Goal: Task Accomplishment & Management: Manage account settings

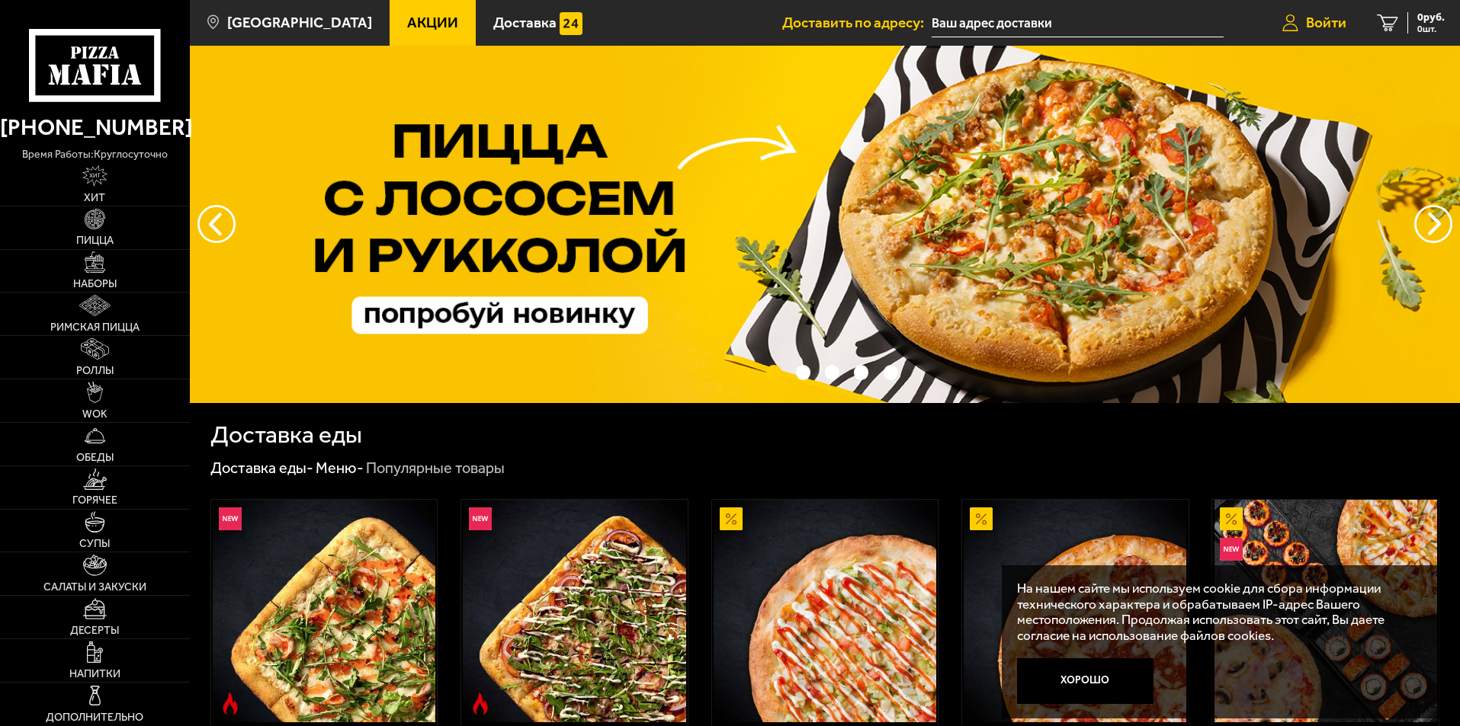
click at [1323, 15] on span "Войти" at bounding box center [1326, 22] width 40 height 14
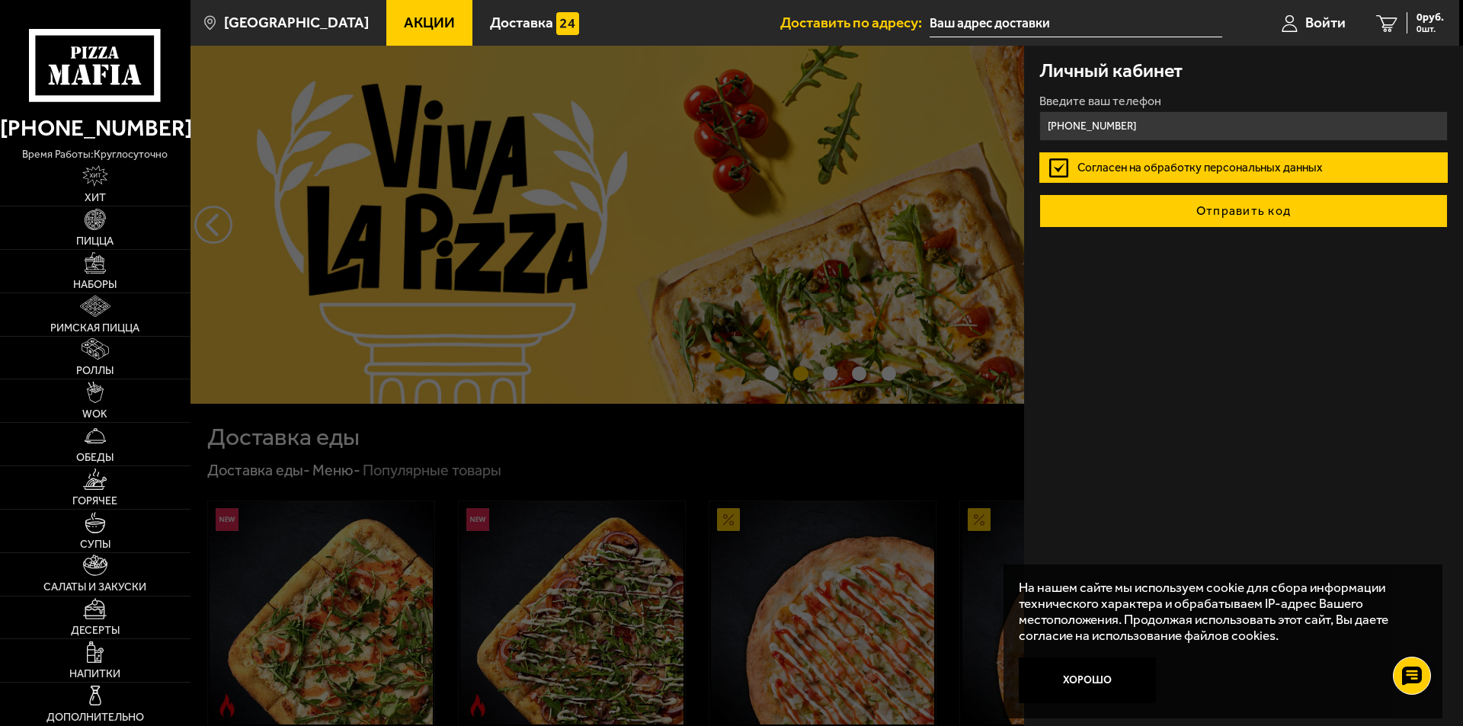
type input "[PHONE_NUMBER]"
click at [1251, 214] on button "Отправить код" at bounding box center [1244, 211] width 409 height 34
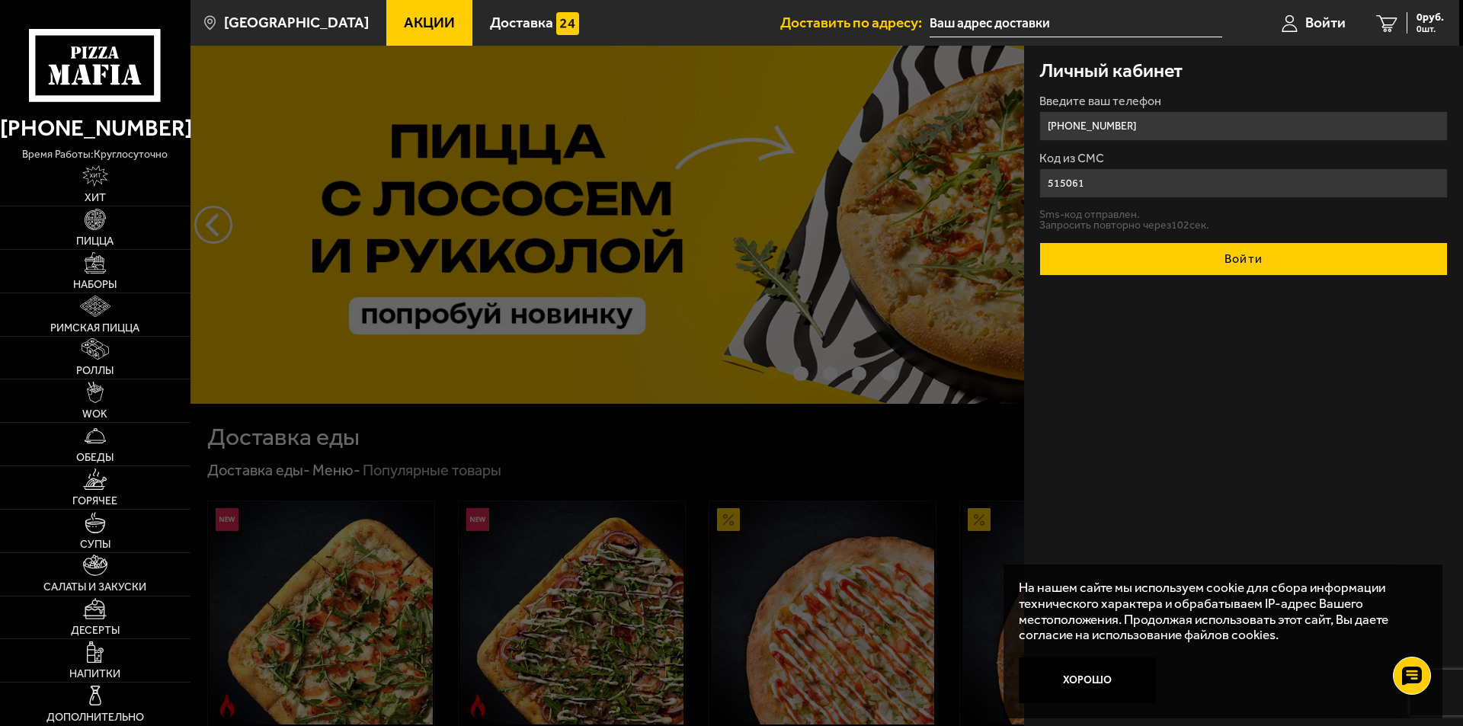
type input "515061"
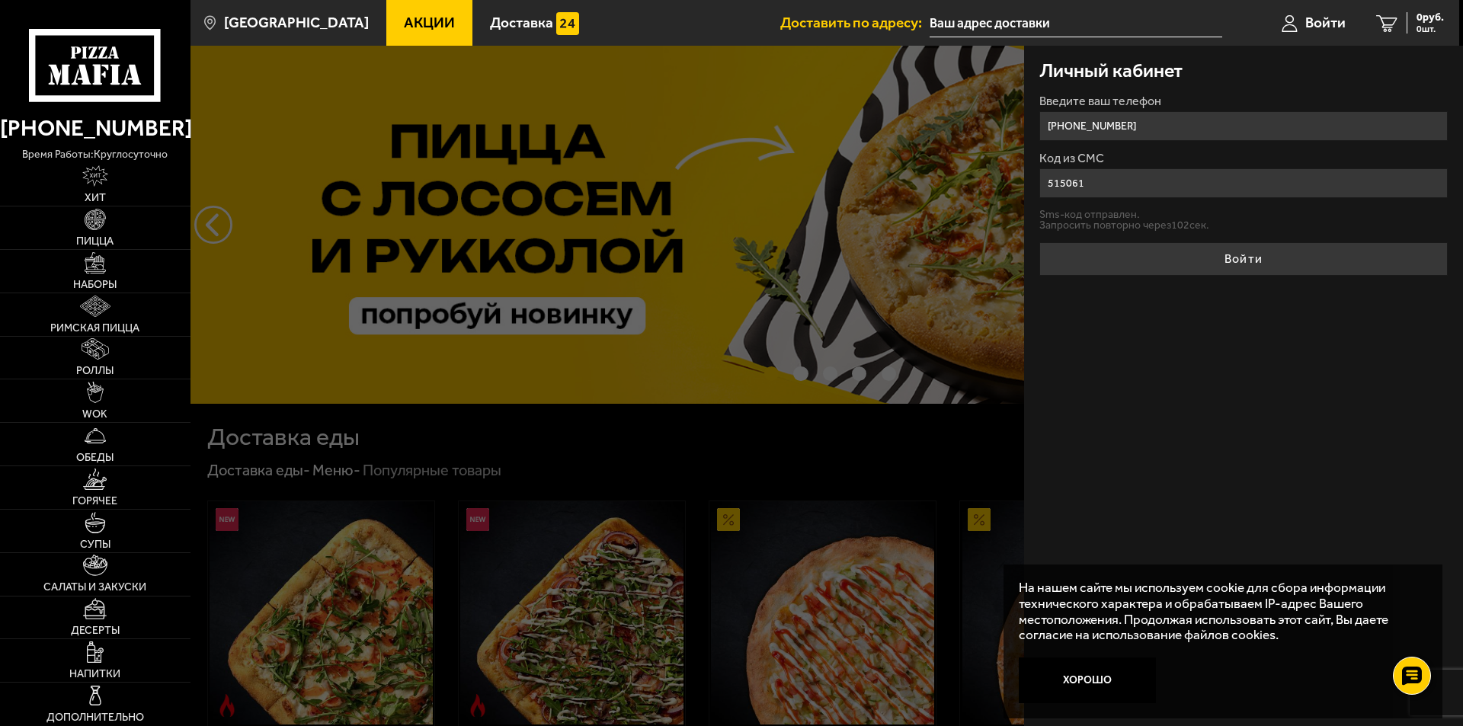
drag, startPoint x: 1238, startPoint y: 258, endPoint x: 1222, endPoint y: 261, distance: 16.2
click at [1232, 260] on button "Войти" at bounding box center [1244, 259] width 409 height 34
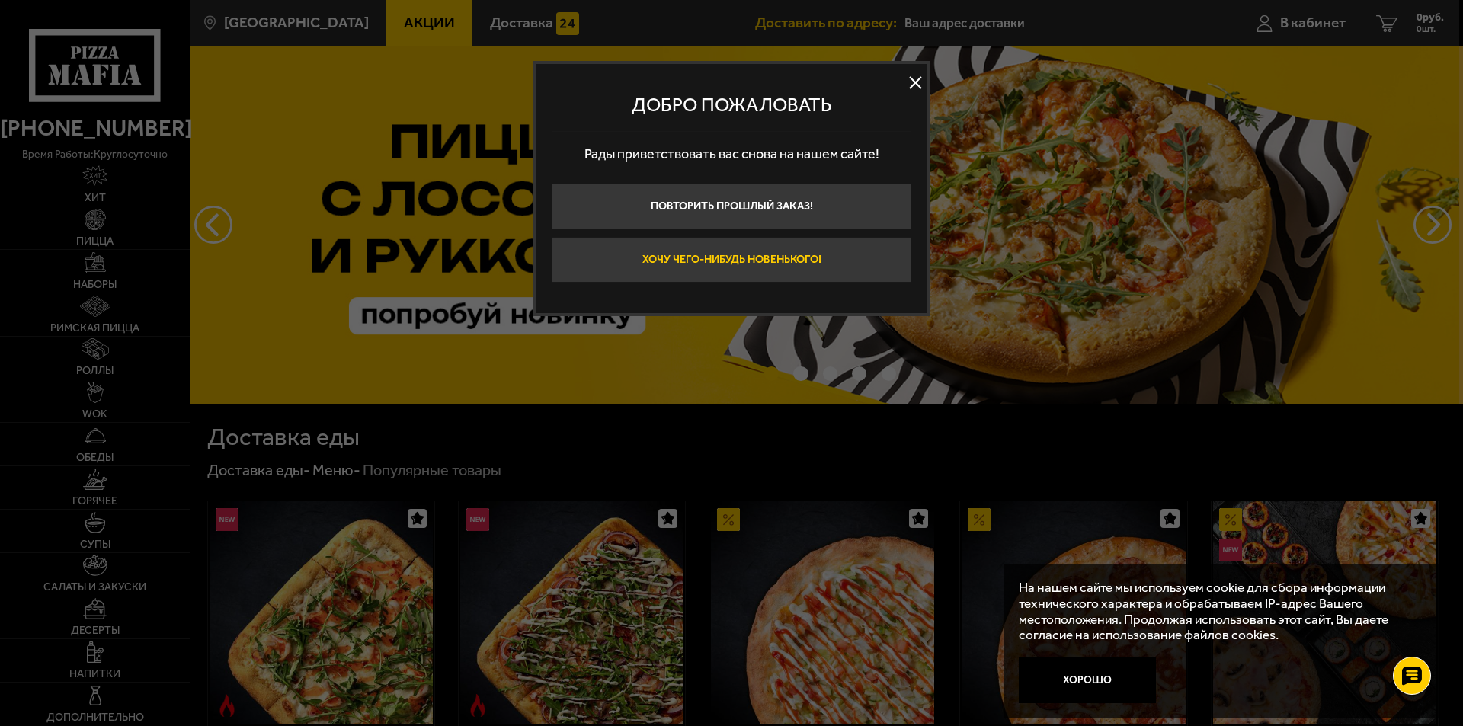
click at [707, 255] on button "Хочу чего-нибудь новенького!" at bounding box center [732, 260] width 360 height 46
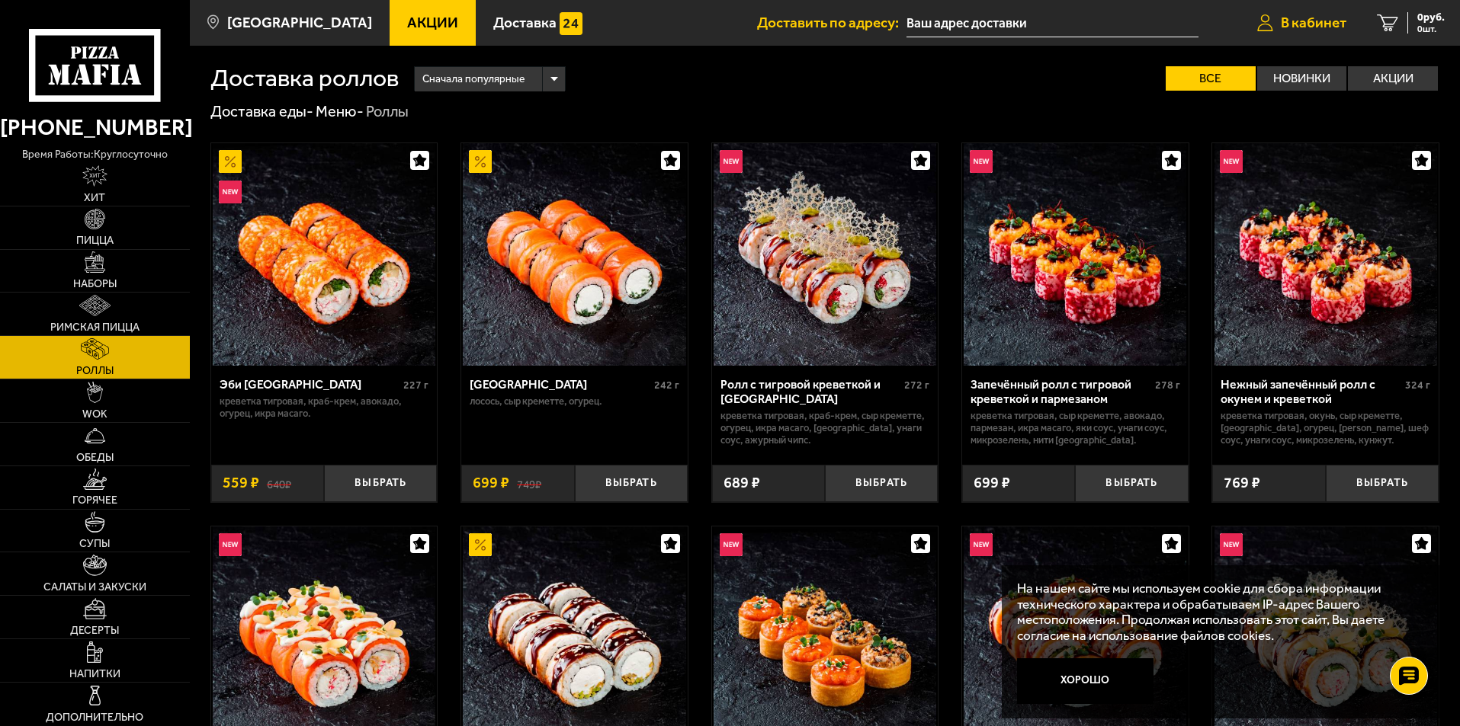
click at [1312, 21] on span "В кабинет" at bounding box center [1314, 22] width 66 height 14
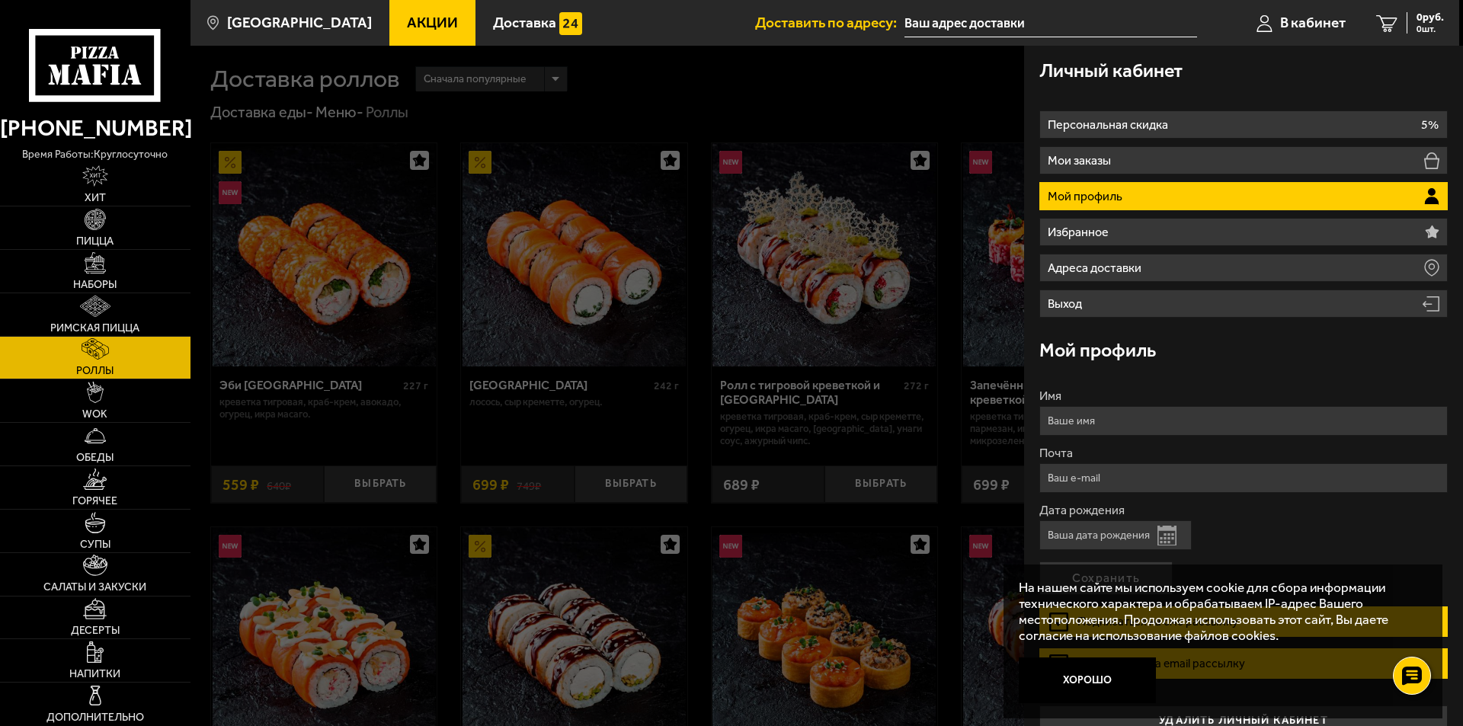
click at [1093, 345] on h3 "Мой профиль" at bounding box center [1098, 350] width 117 height 19
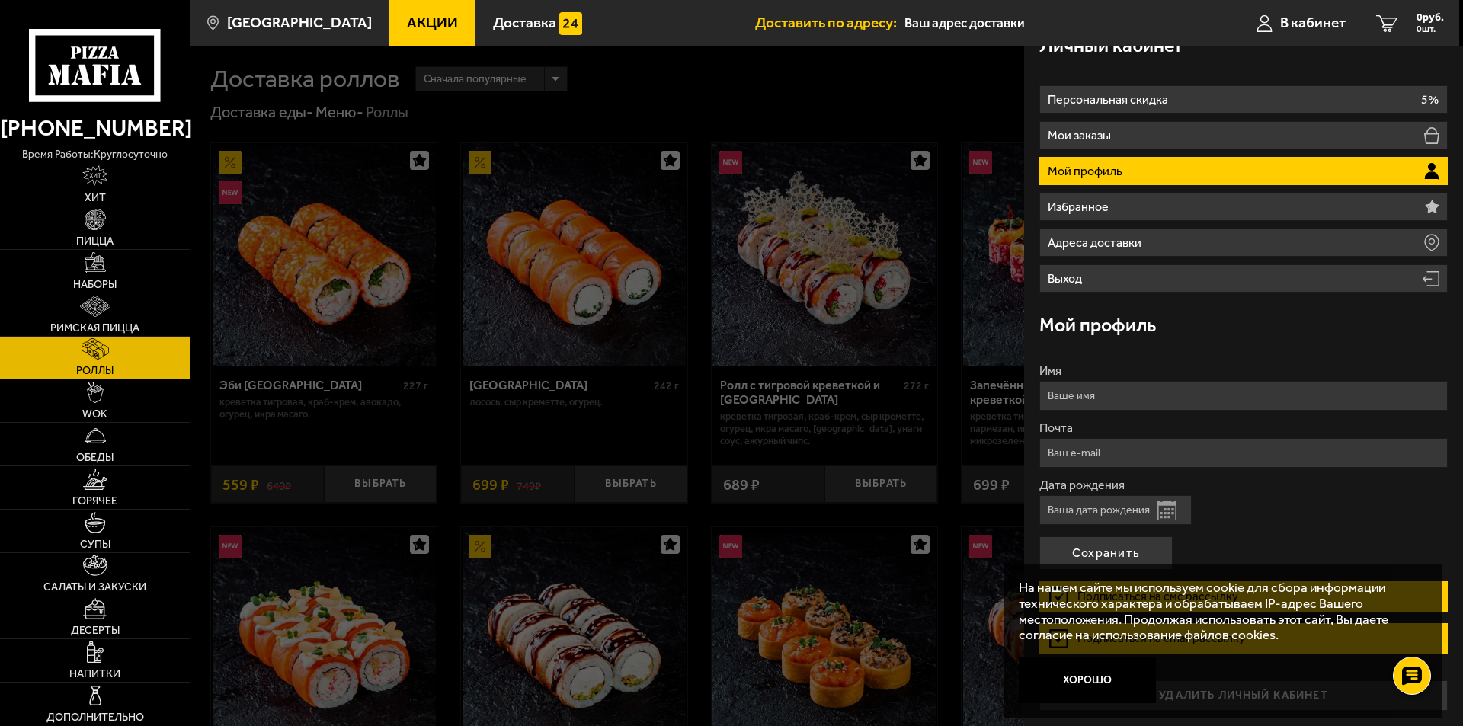
click at [1162, 510] on button "Открыть календарь" at bounding box center [1167, 511] width 19 height 20
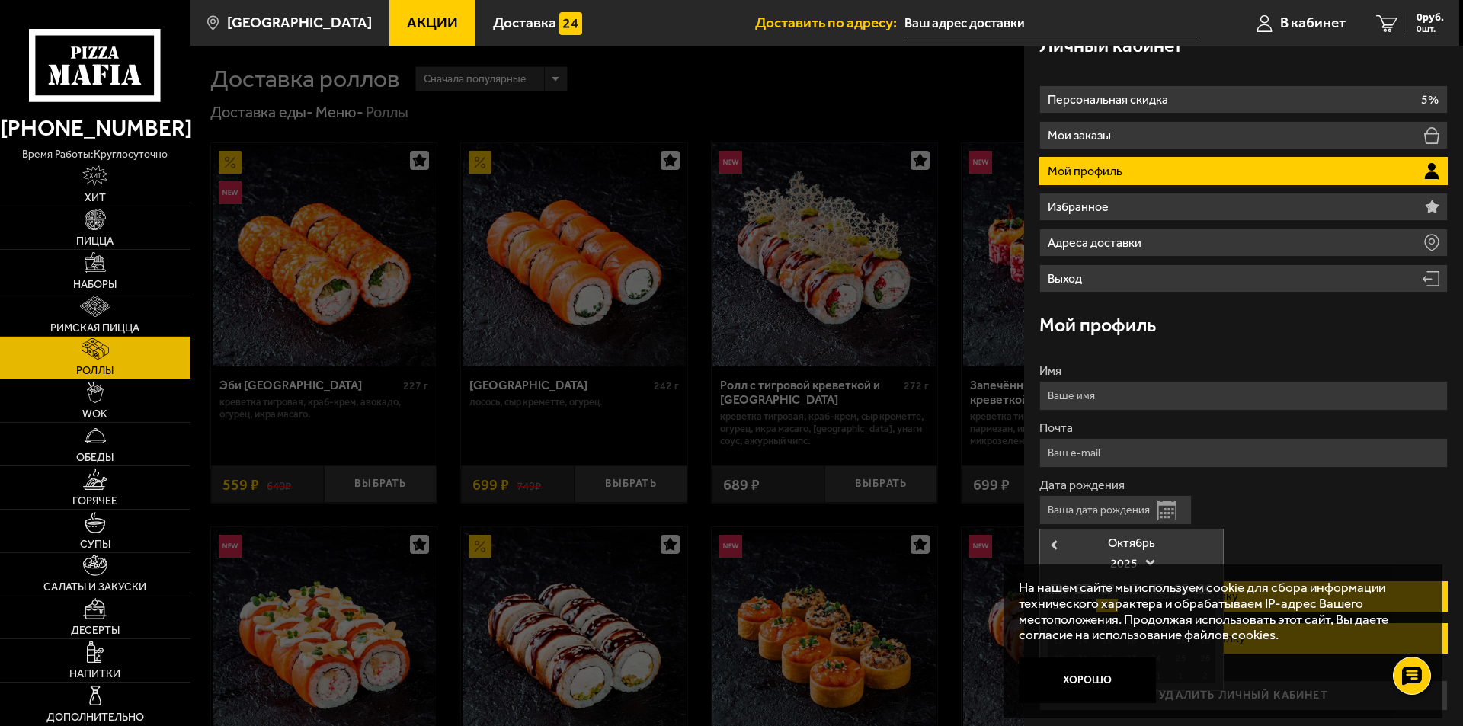
click at [1145, 540] on div "Октябрь" at bounding box center [1132, 543] width 168 height 12
click at [1153, 559] on span at bounding box center [1151, 561] width 10 height 10
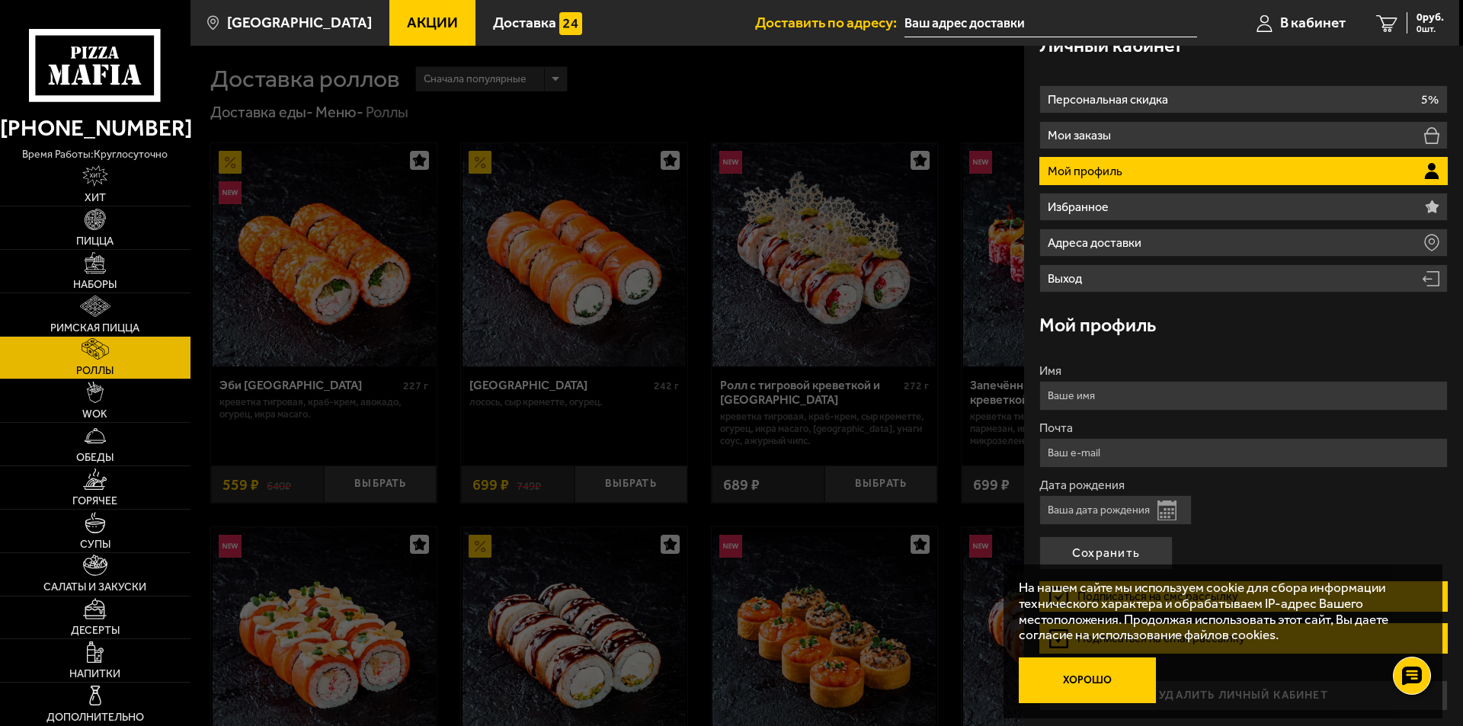
click at [1078, 675] on button "Хорошо" at bounding box center [1087, 681] width 137 height 46
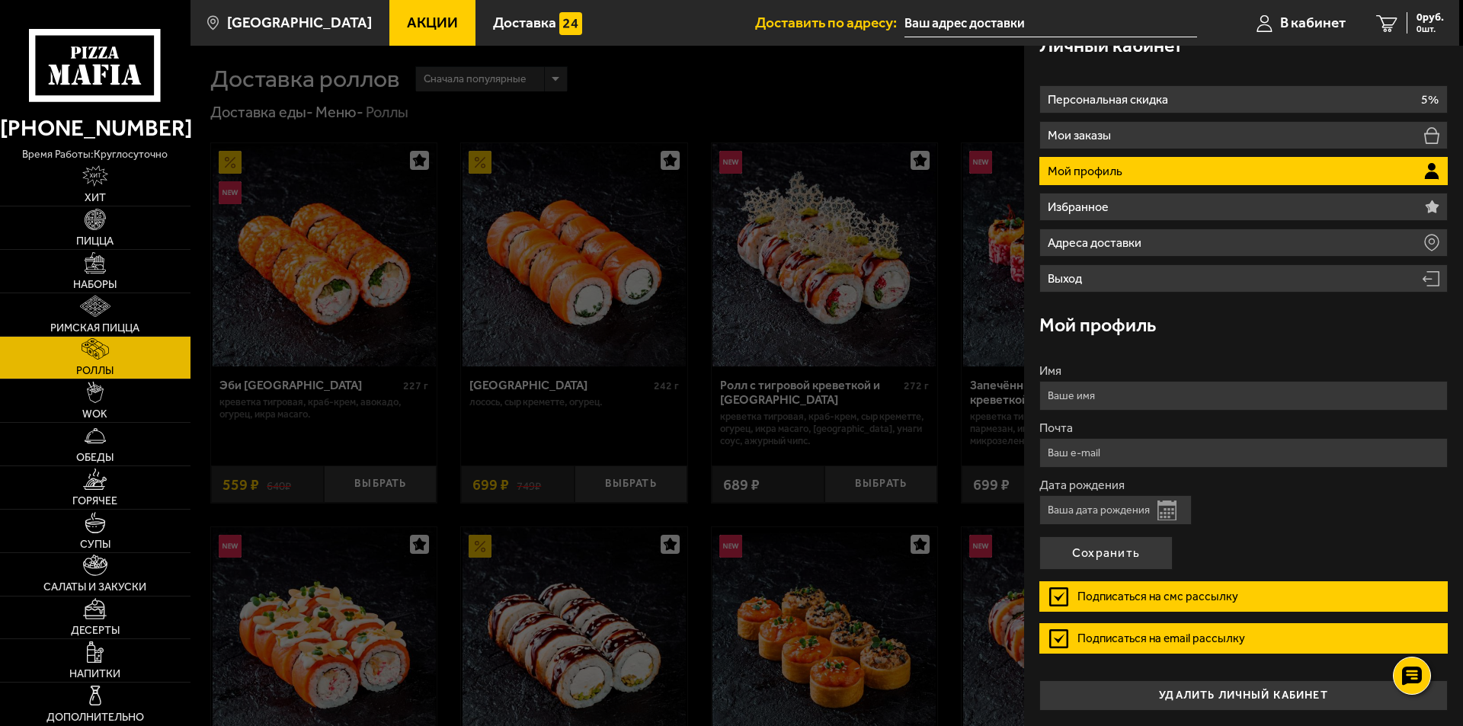
click at [1166, 510] on button "Открыть календарь" at bounding box center [1167, 511] width 19 height 20
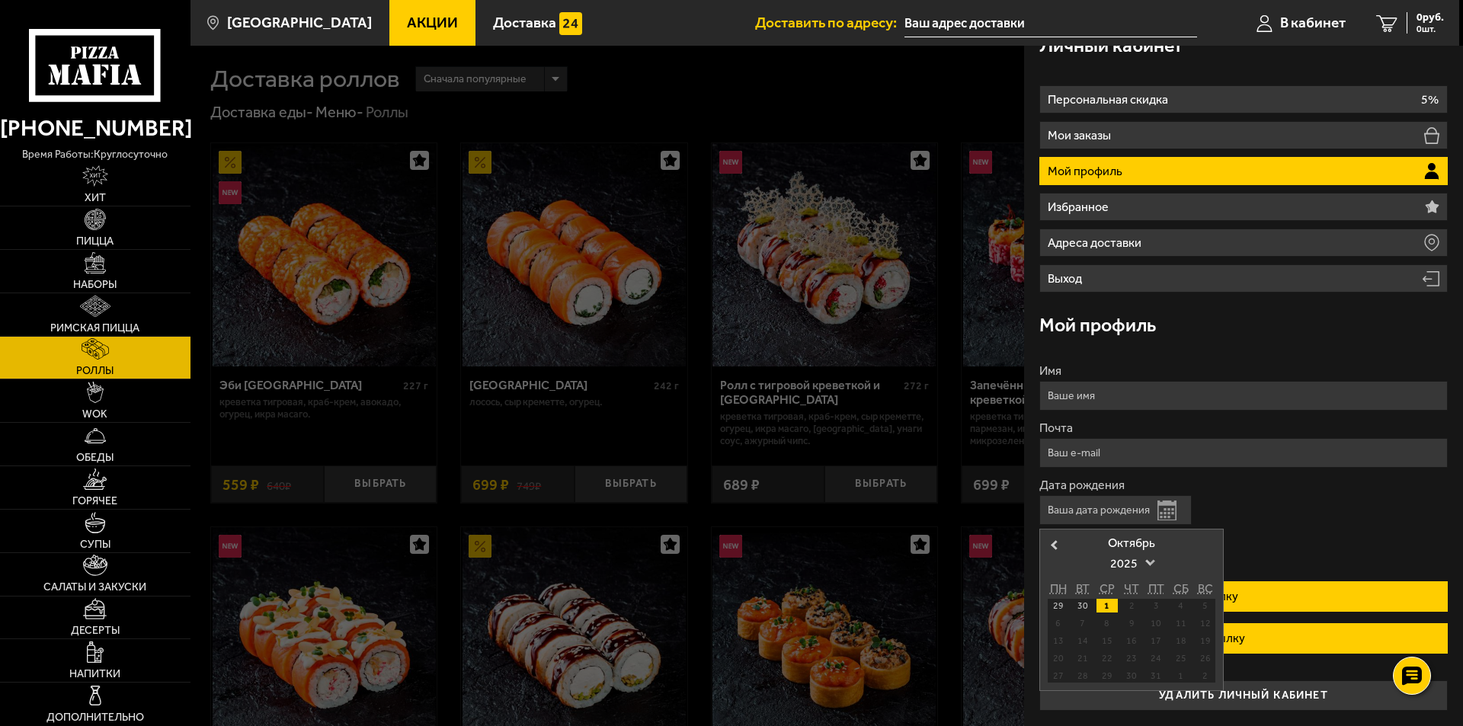
click at [1154, 563] on div "2025" at bounding box center [1132, 564] width 76 height 29
click at [1271, 513] on div "Дата рождения Открыть календарь Previous Month Октябрь ✓ 2025 2024 2023 2022 20…" at bounding box center [1244, 502] width 409 height 46
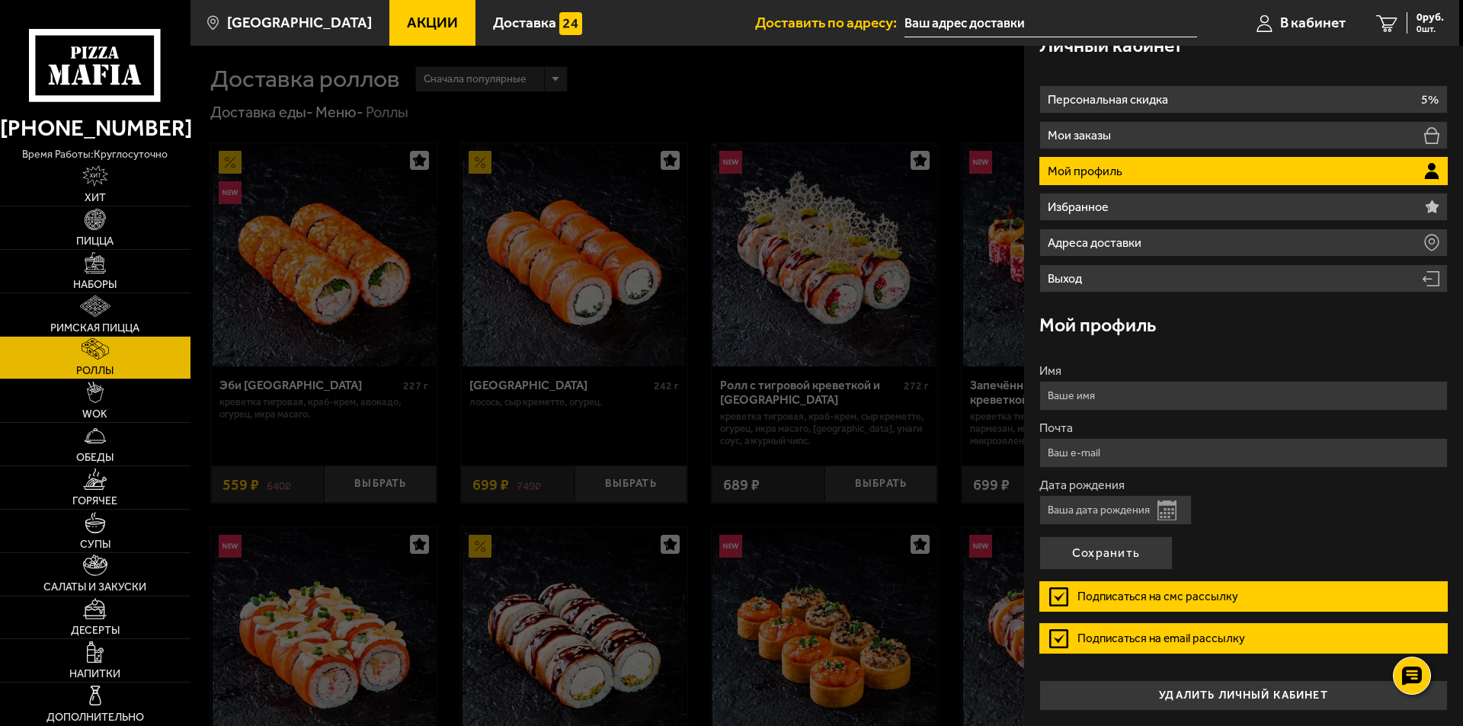
click at [1158, 507] on button "Открыть календарь" at bounding box center [1167, 511] width 19 height 20
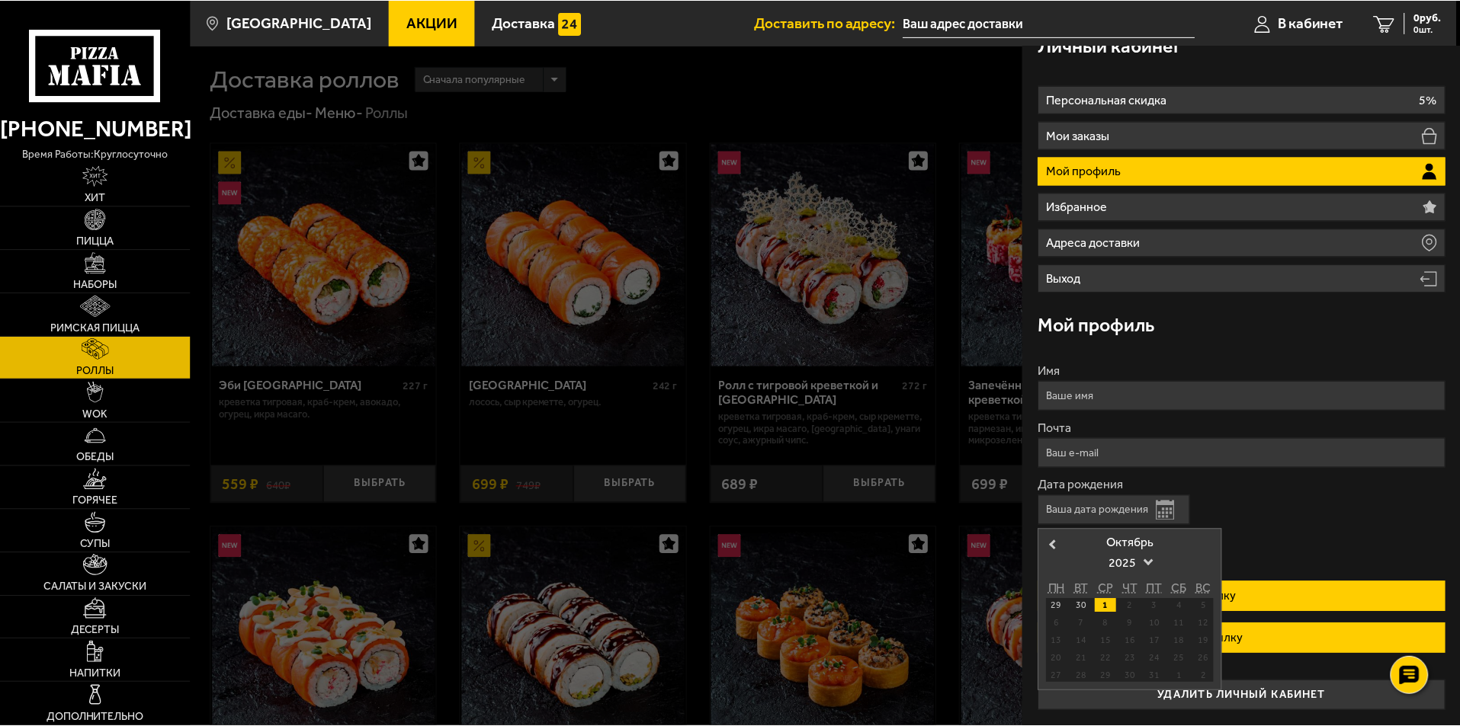
scroll to position [0, 0]
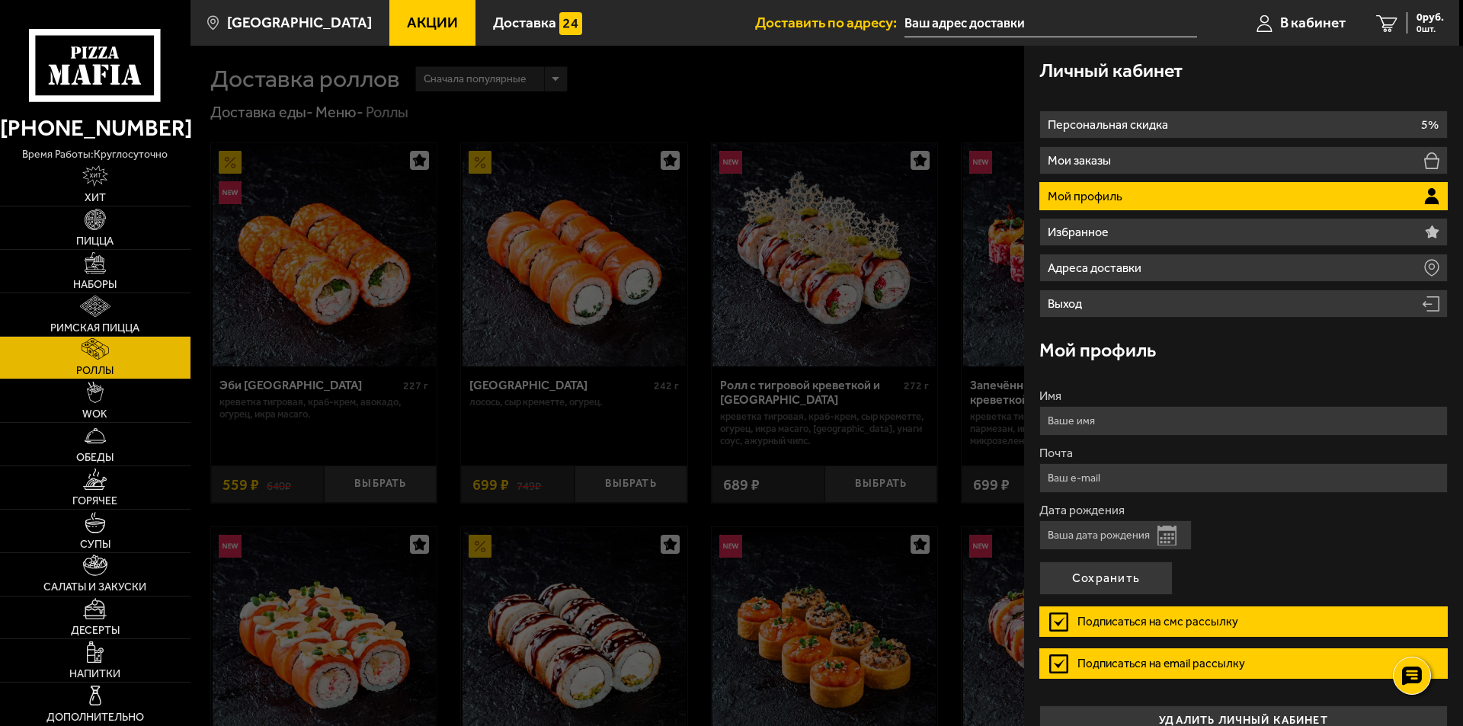
click at [1110, 537] on input "Дата рождения" at bounding box center [1116, 536] width 152 height 30
type input "[DATE]"
click at [1079, 413] on input "Имя" at bounding box center [1244, 421] width 409 height 30
type input "[PERSON_NAME]"
click at [1071, 470] on input "Почта" at bounding box center [1244, 478] width 409 height 30
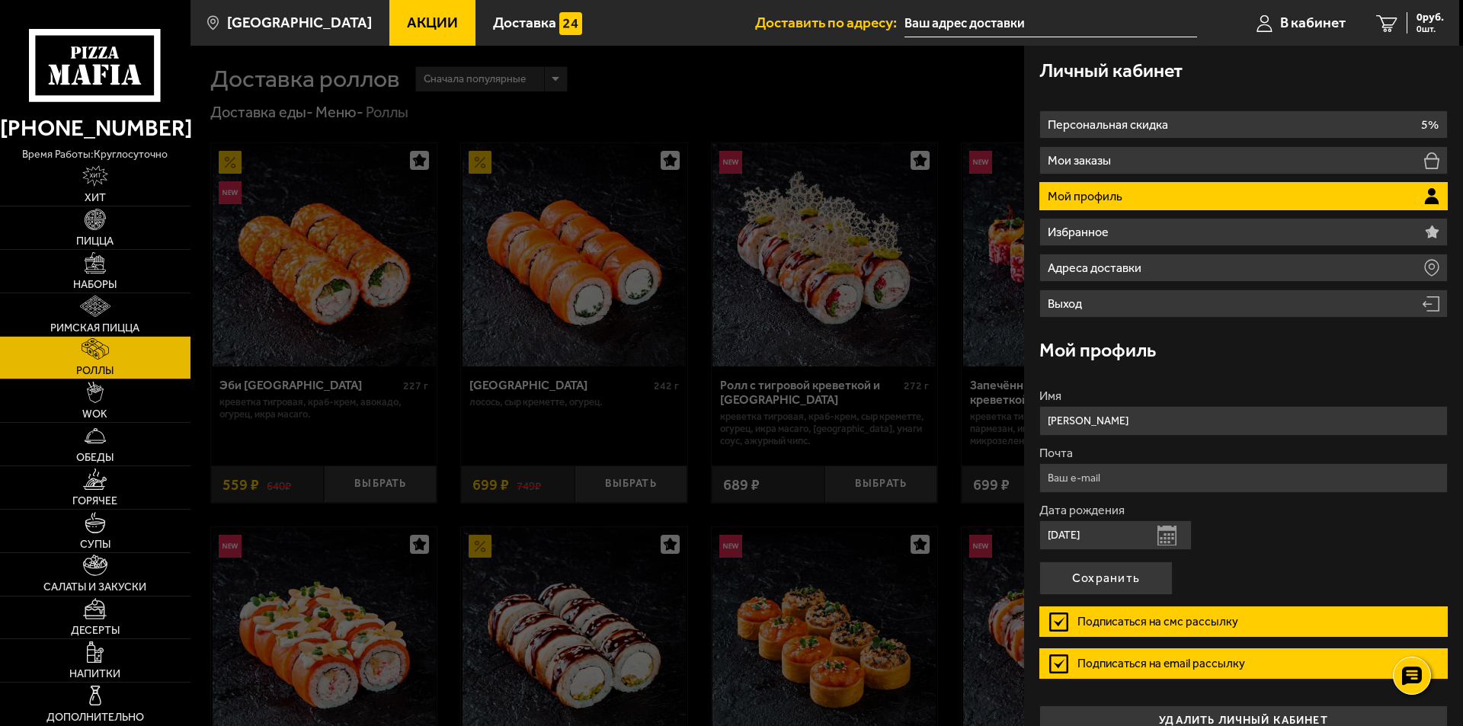
type input "[EMAIL_ADDRESS][DOMAIN_NAME]"
click at [1112, 569] on button "Сохранить" at bounding box center [1106, 579] width 133 height 34
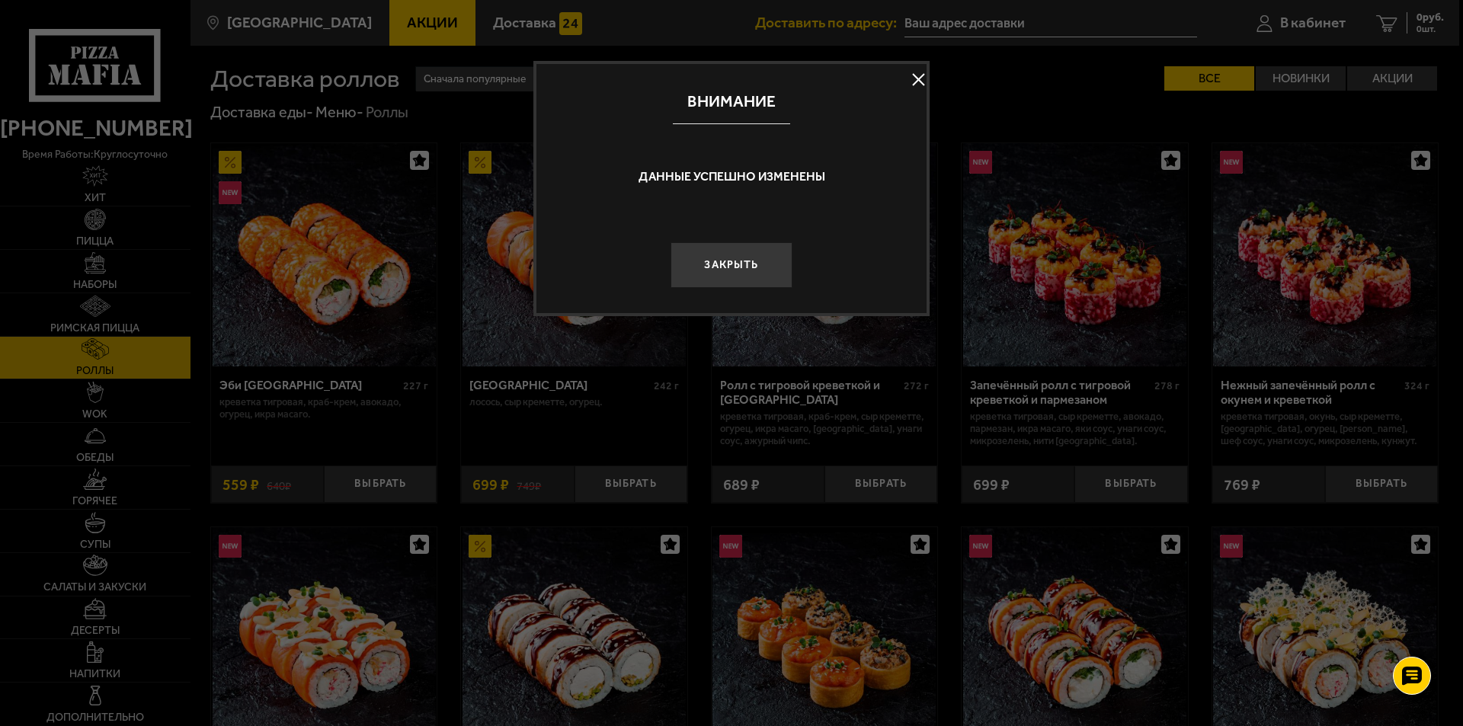
drag, startPoint x: 725, startPoint y: 264, endPoint x: 684, endPoint y: 322, distance: 70.6
click at [723, 275] on button "Закрыть" at bounding box center [732, 265] width 122 height 46
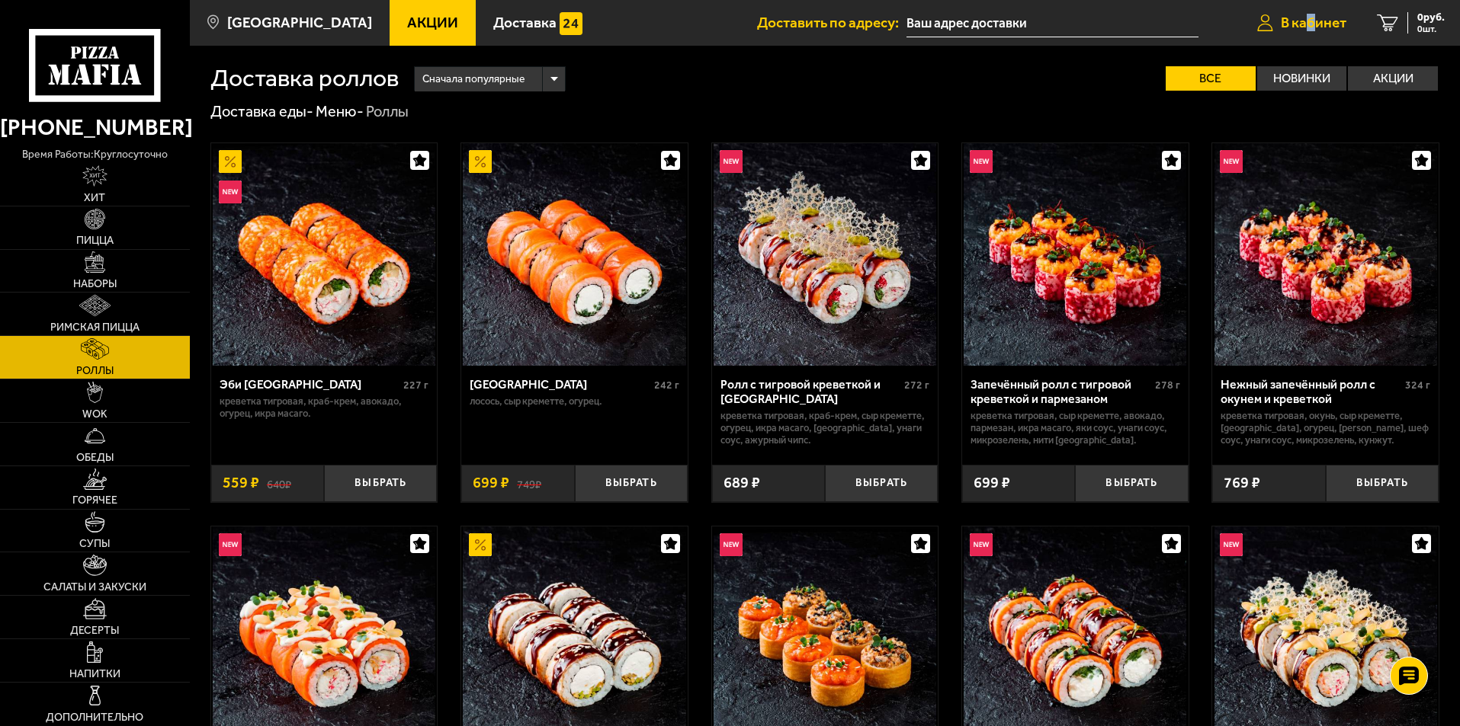
click at [1307, 21] on span "В кабинет" at bounding box center [1314, 22] width 66 height 14
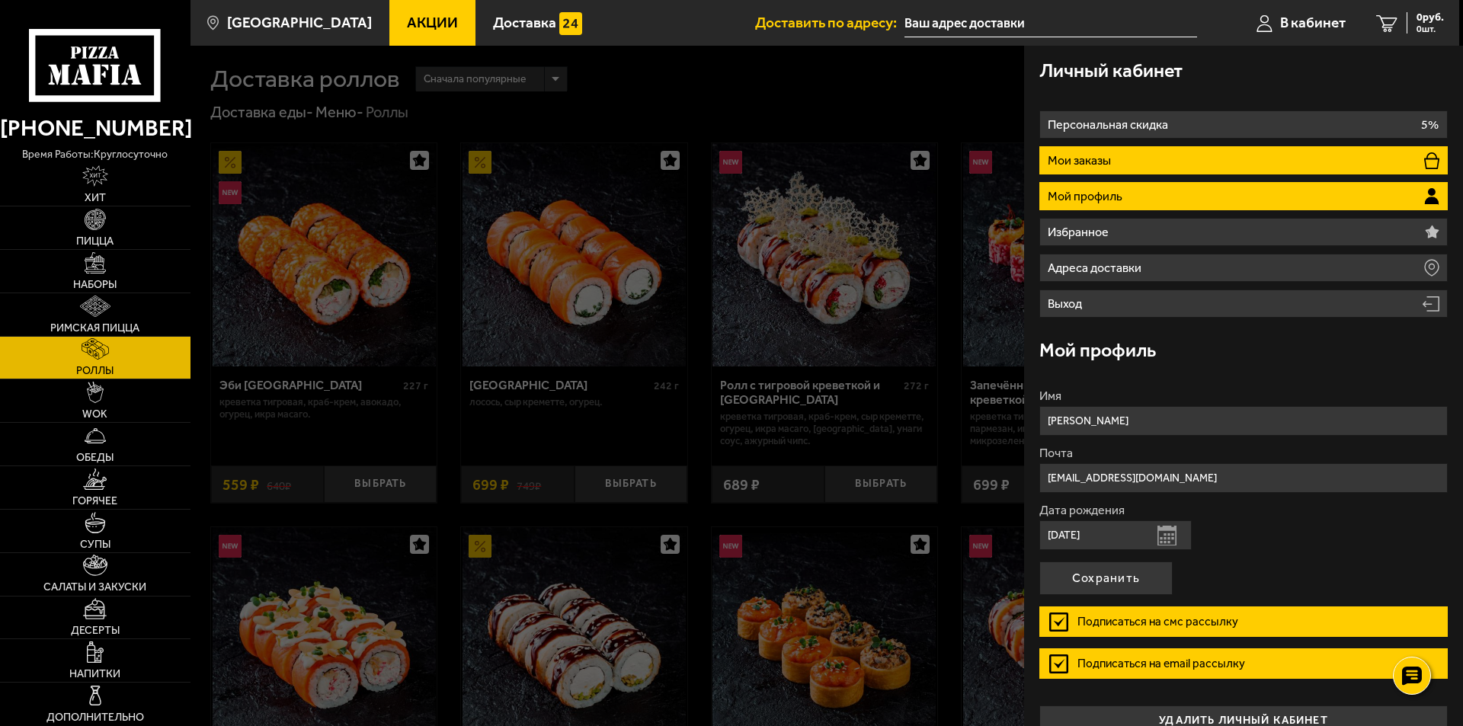
click at [1086, 159] on p "Мои заказы" at bounding box center [1081, 161] width 67 height 12
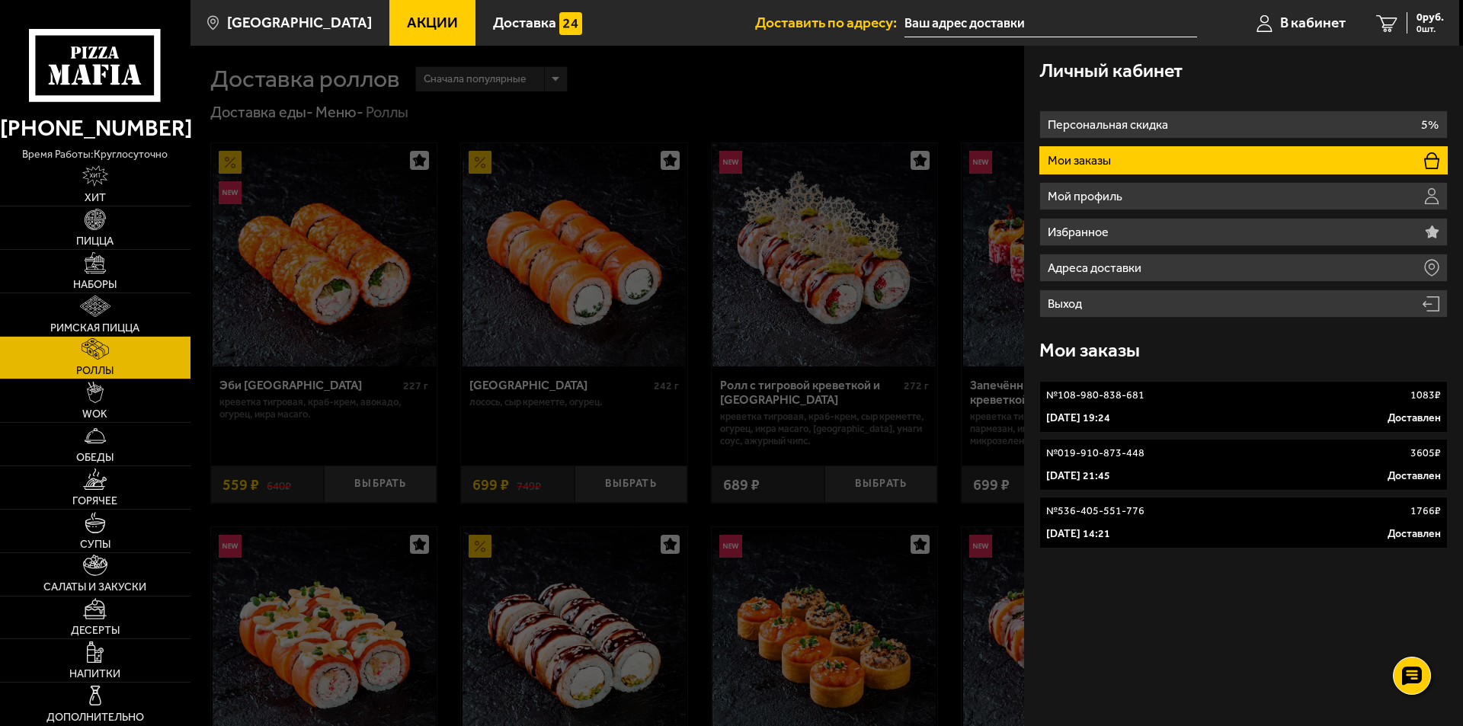
click at [1098, 400] on p "№ 108-980-838-681" at bounding box center [1096, 395] width 98 height 15
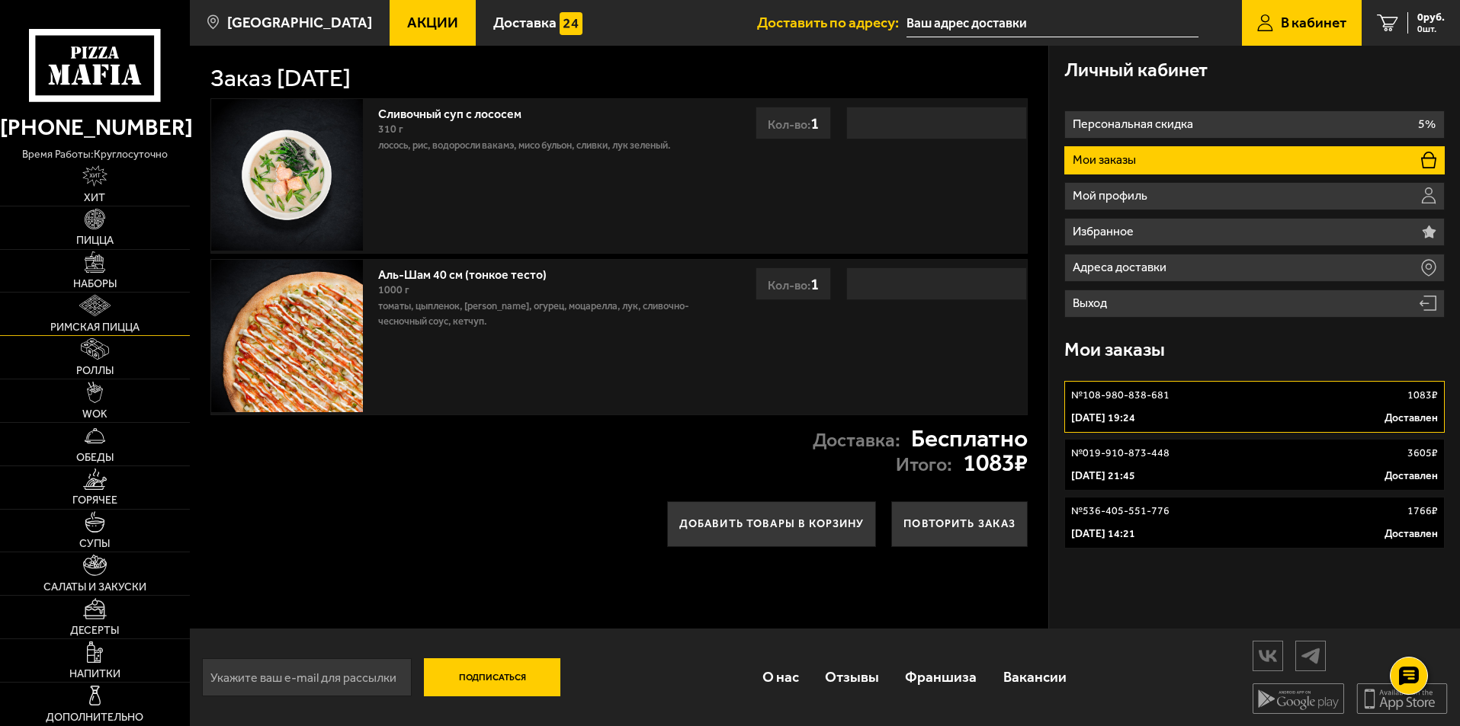
click at [92, 310] on img at bounding box center [94, 305] width 30 height 21
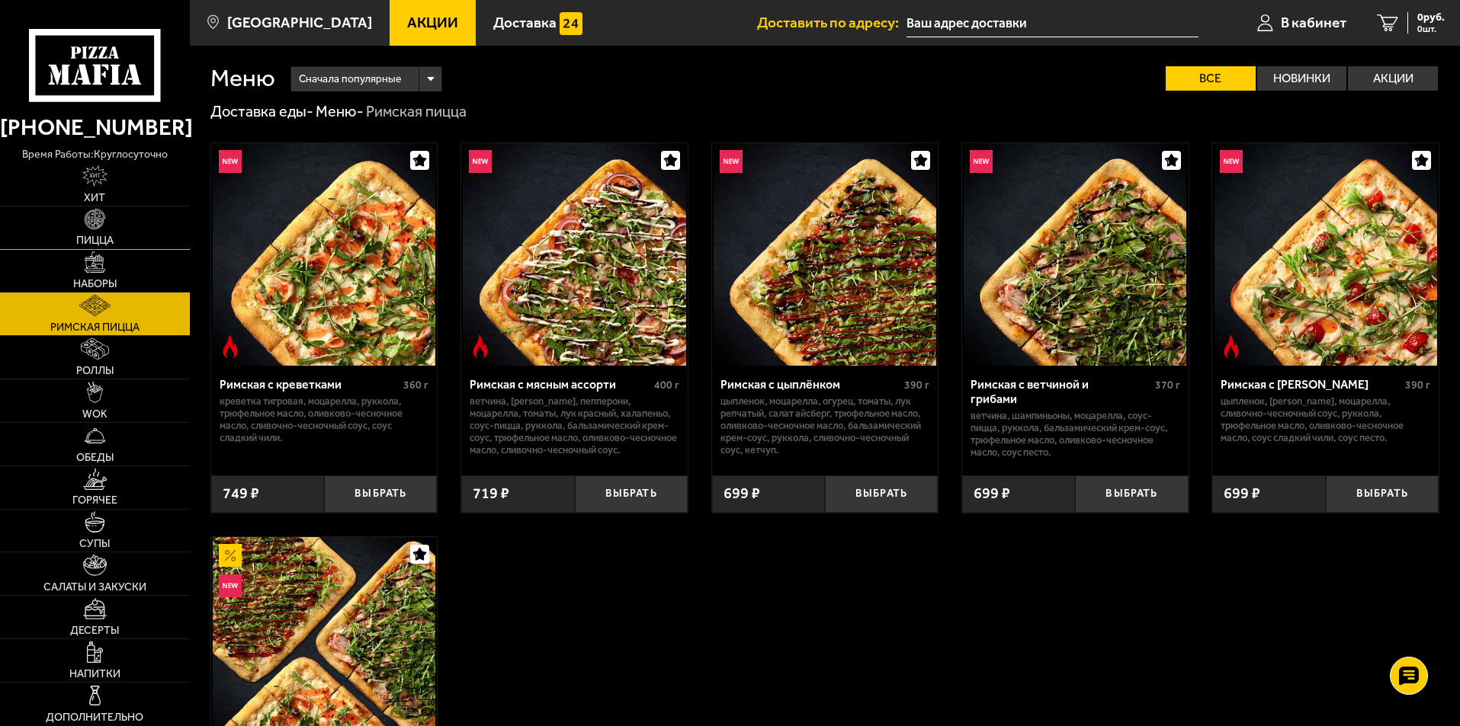
click at [108, 231] on link "Пицца" at bounding box center [95, 228] width 190 height 43
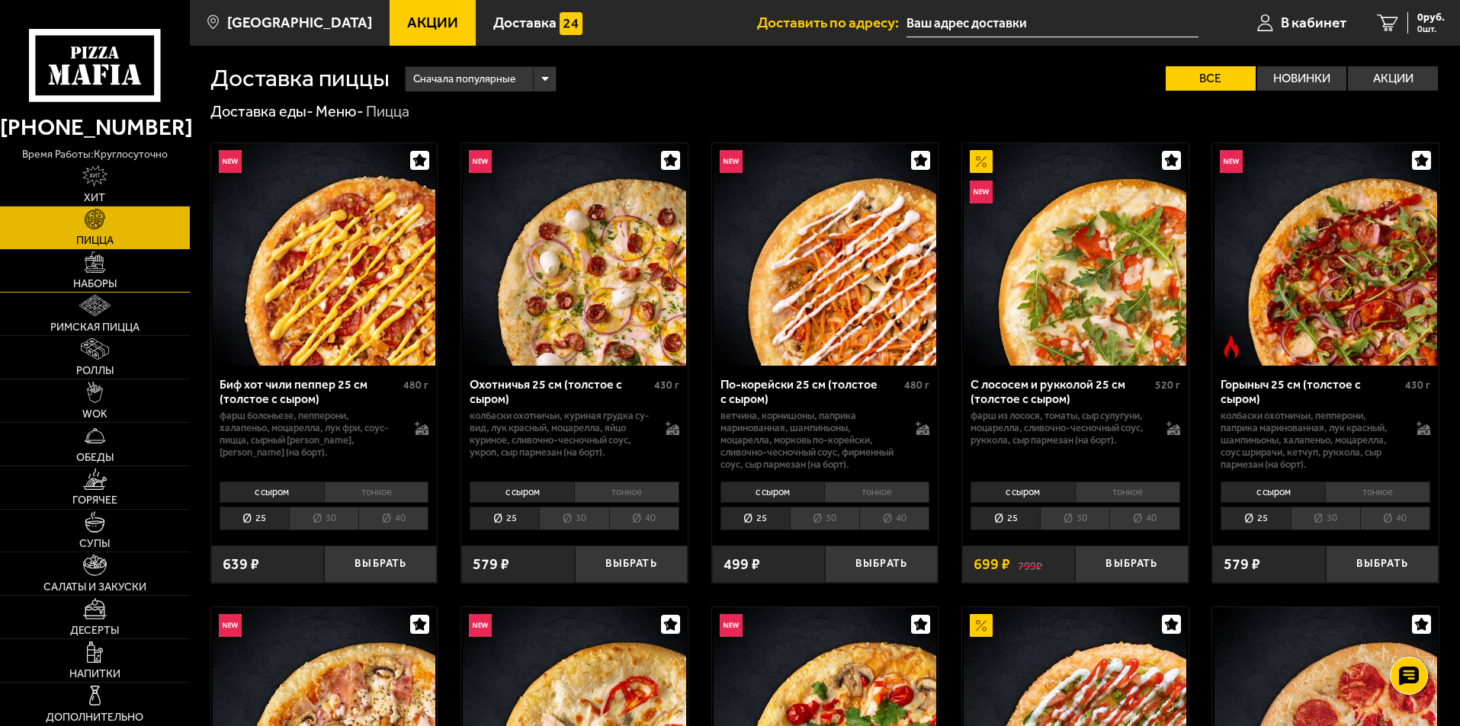
click at [100, 280] on span "Наборы" at bounding box center [94, 284] width 43 height 11
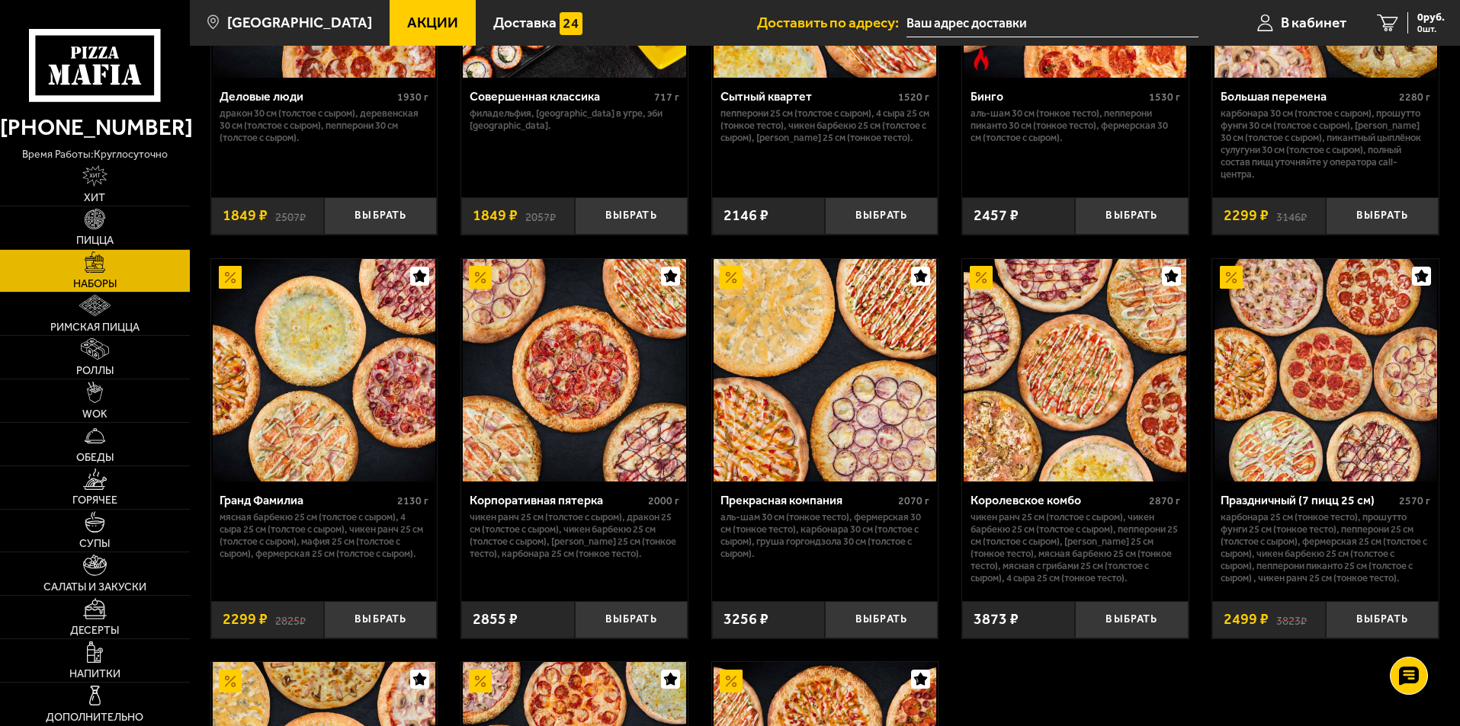
scroll to position [1982, 0]
